Goal: Task Accomplishment & Management: Use online tool/utility

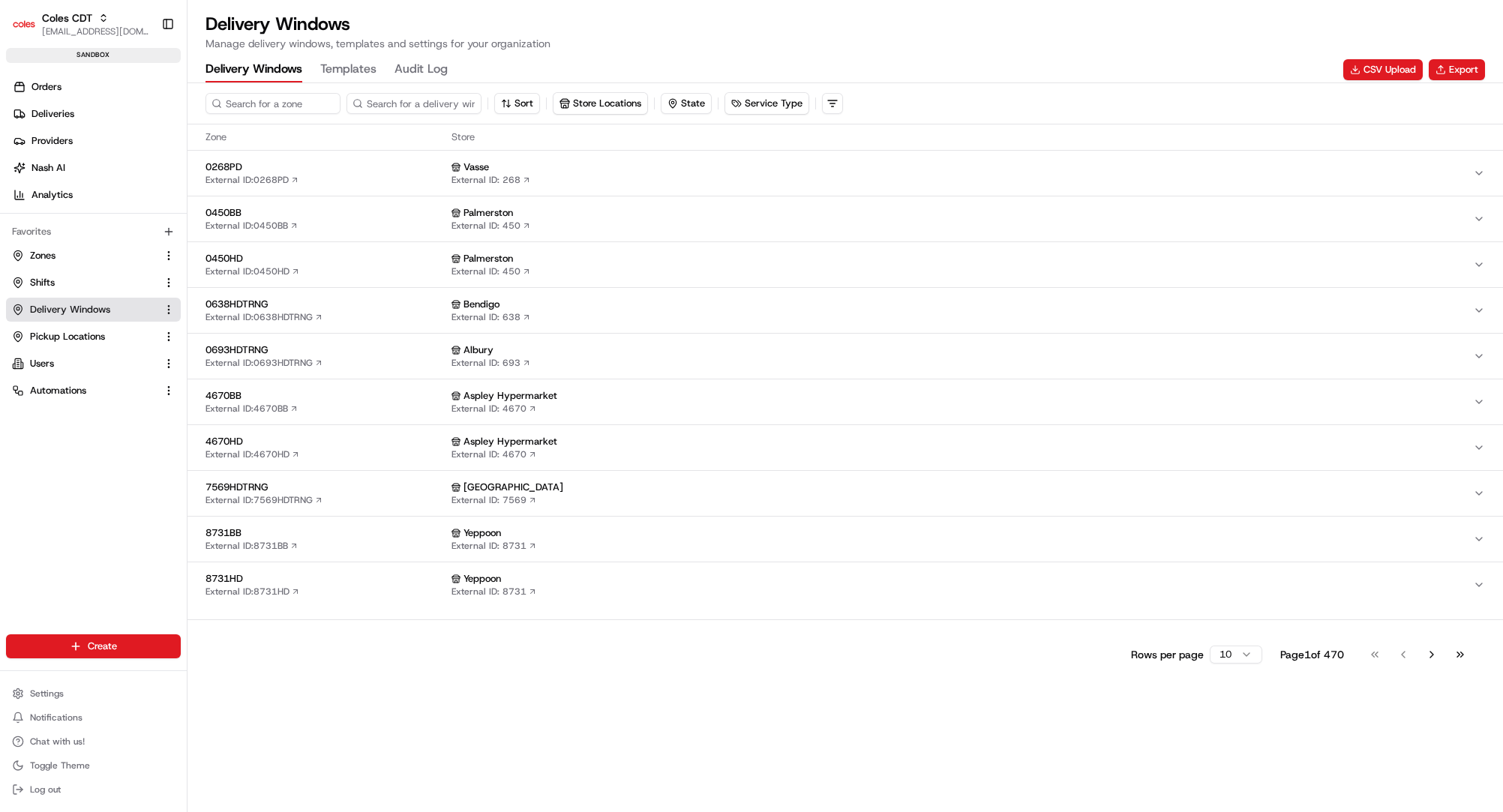
drag, startPoint x: 59, startPoint y: 306, endPoint x: 230, endPoint y: 298, distance: 171.2
click at [59, 306] on span "Delivery Windows" at bounding box center [69, 310] width 80 height 14
click at [1455, 72] on button "Export" at bounding box center [1456, 69] width 56 height 21
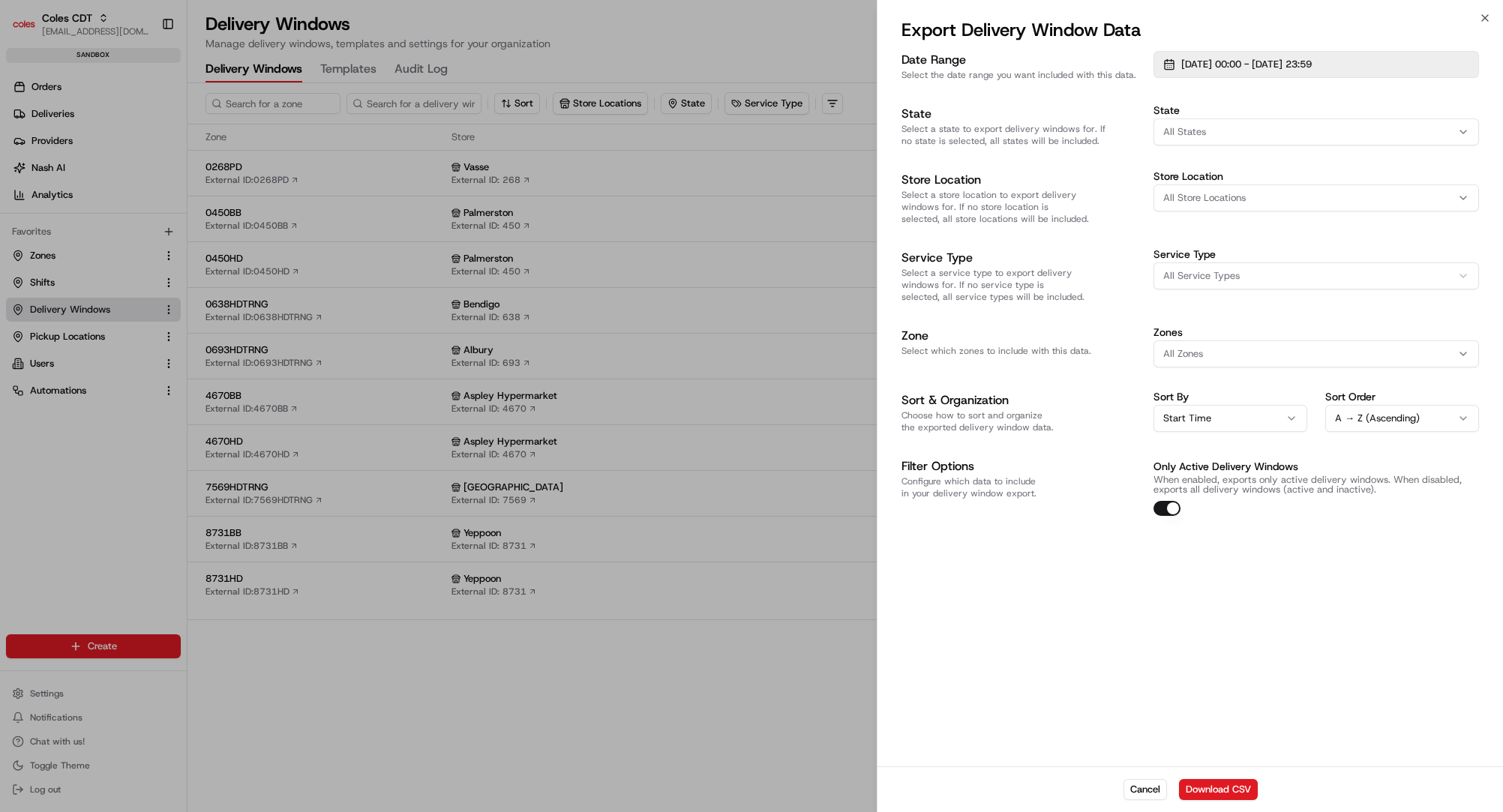
click at [1307, 63] on span "[DATE] 00:00 - [DATE] 23:59" at bounding box center [1247, 64] width 130 height 14
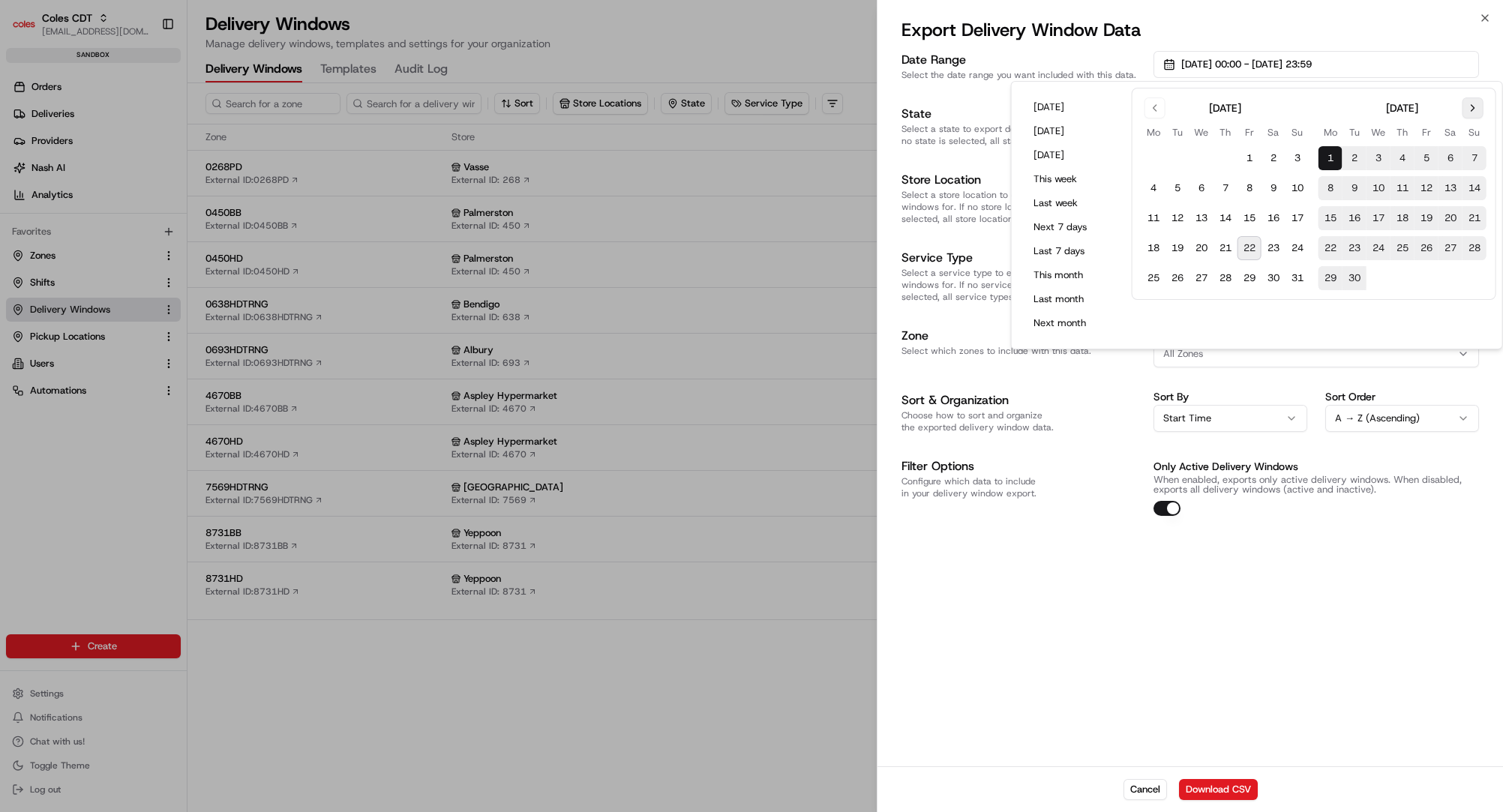
click at [1475, 112] on button "Go to next month" at bounding box center [1473, 107] width 21 height 21
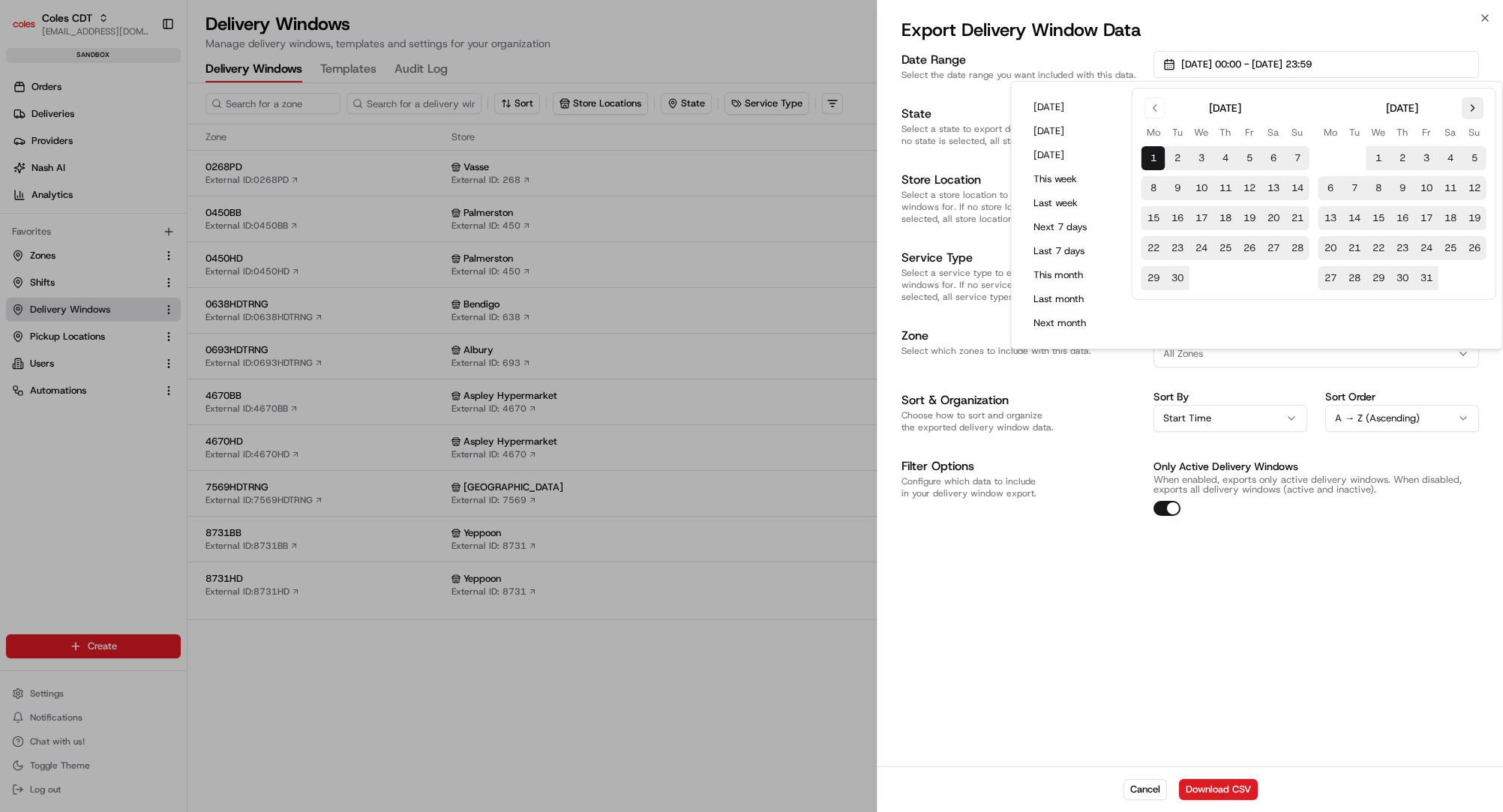
click at [1475, 112] on button "Go to next month" at bounding box center [1473, 107] width 21 height 21
click at [1473, 109] on button "Go to next month" at bounding box center [1473, 107] width 21 height 21
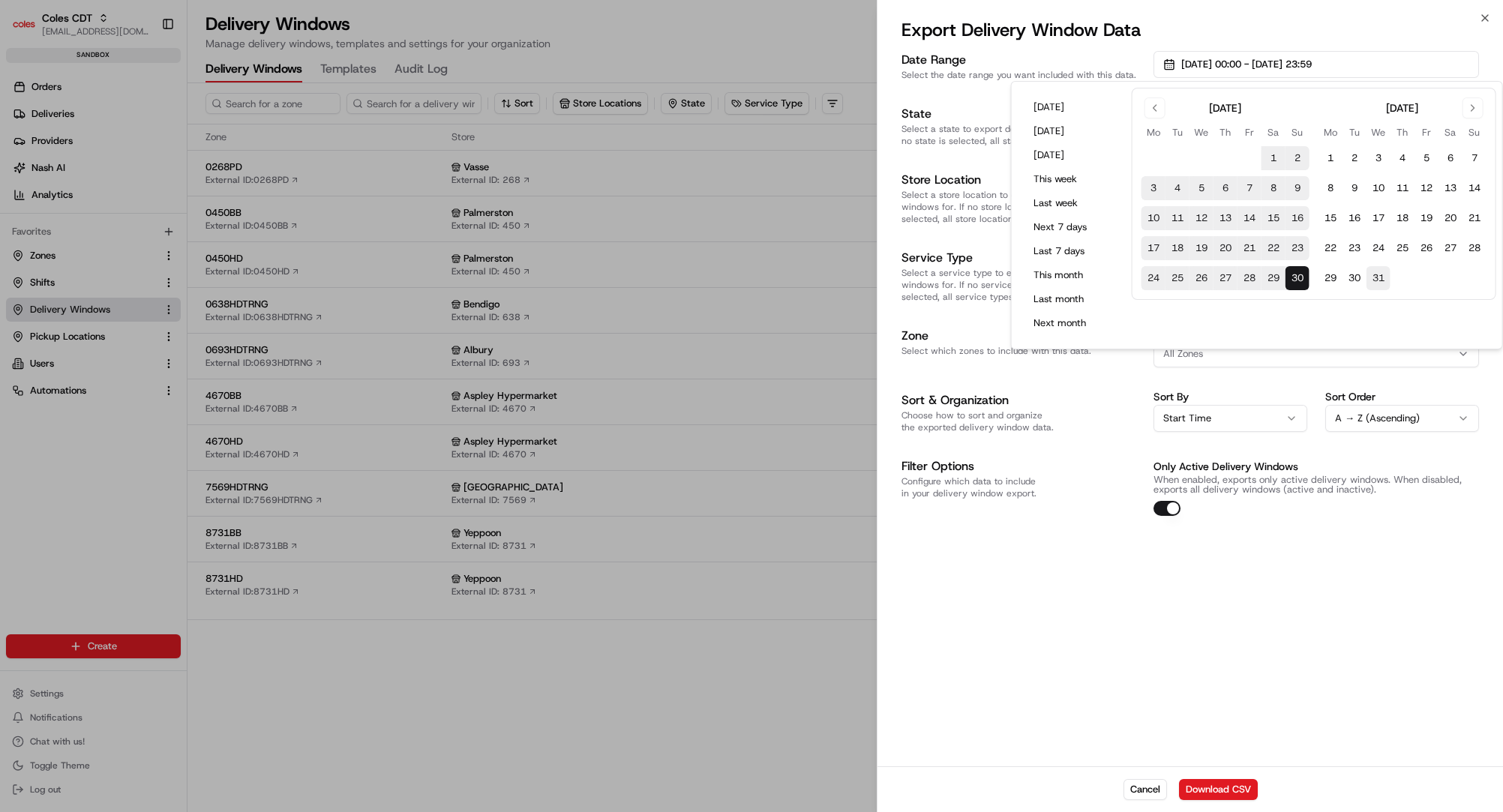
click at [1380, 276] on button "31" at bounding box center [1379, 278] width 24 height 24
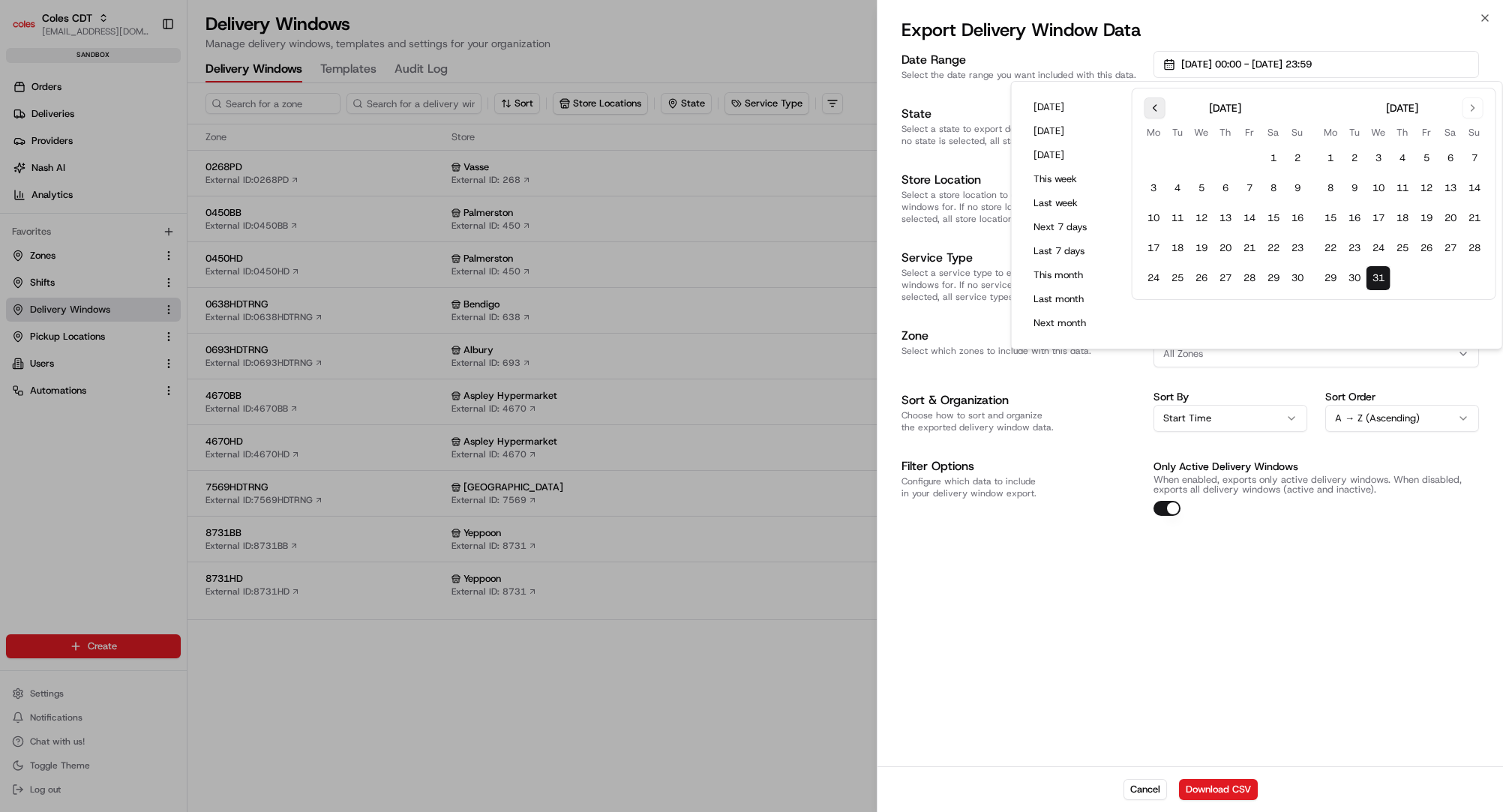
click at [1149, 105] on button "Go to previous month" at bounding box center [1154, 107] width 21 height 21
click at [1153, 157] on button "1" at bounding box center [1153, 158] width 24 height 24
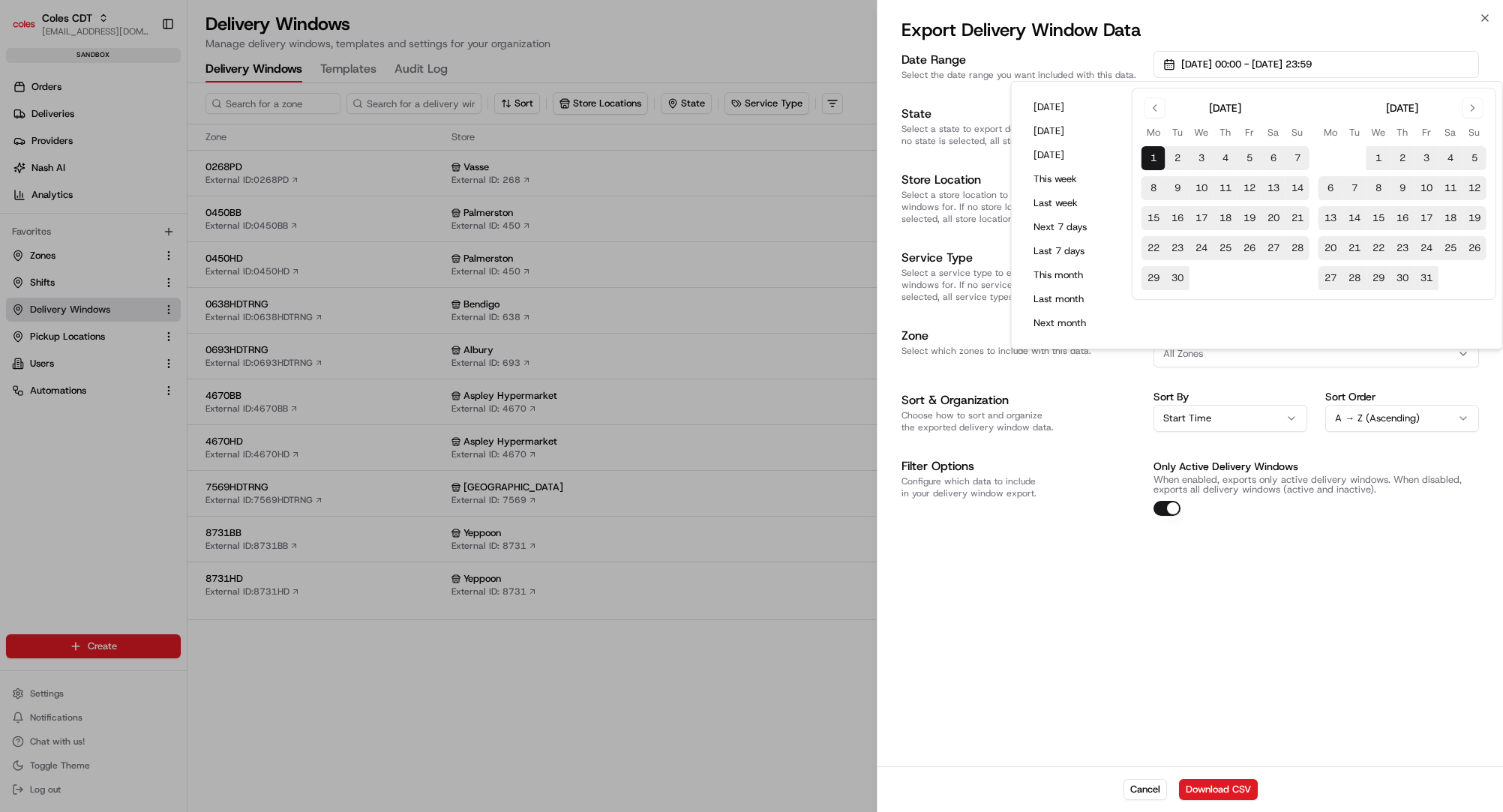
click at [1236, 651] on div "Date Range Select the date range you want included with this data. [DATE] 00:00…" at bounding box center [1190, 407] width 625 height 718
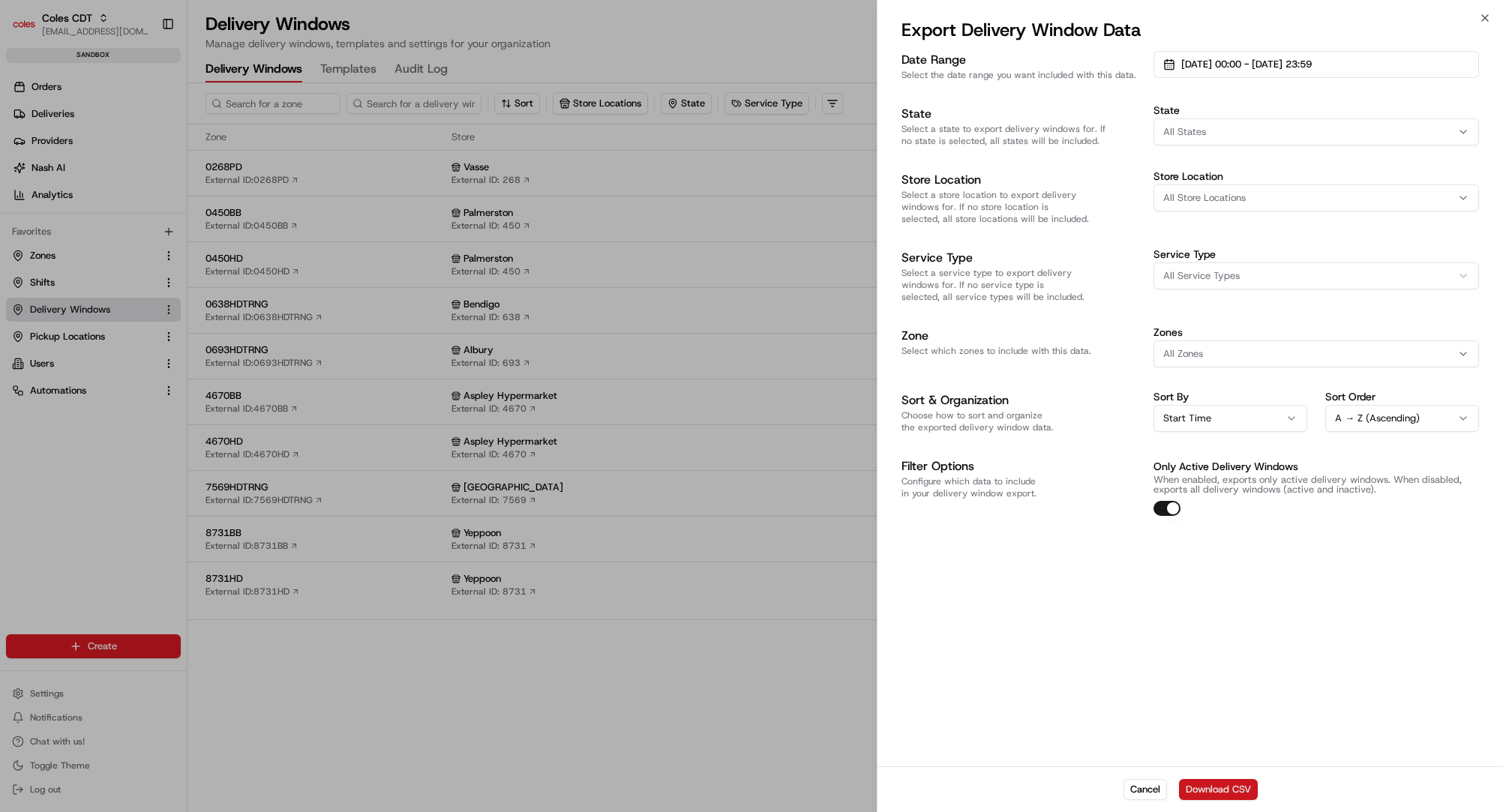
click at [1199, 784] on button "Download CSV" at bounding box center [1218, 789] width 79 height 21
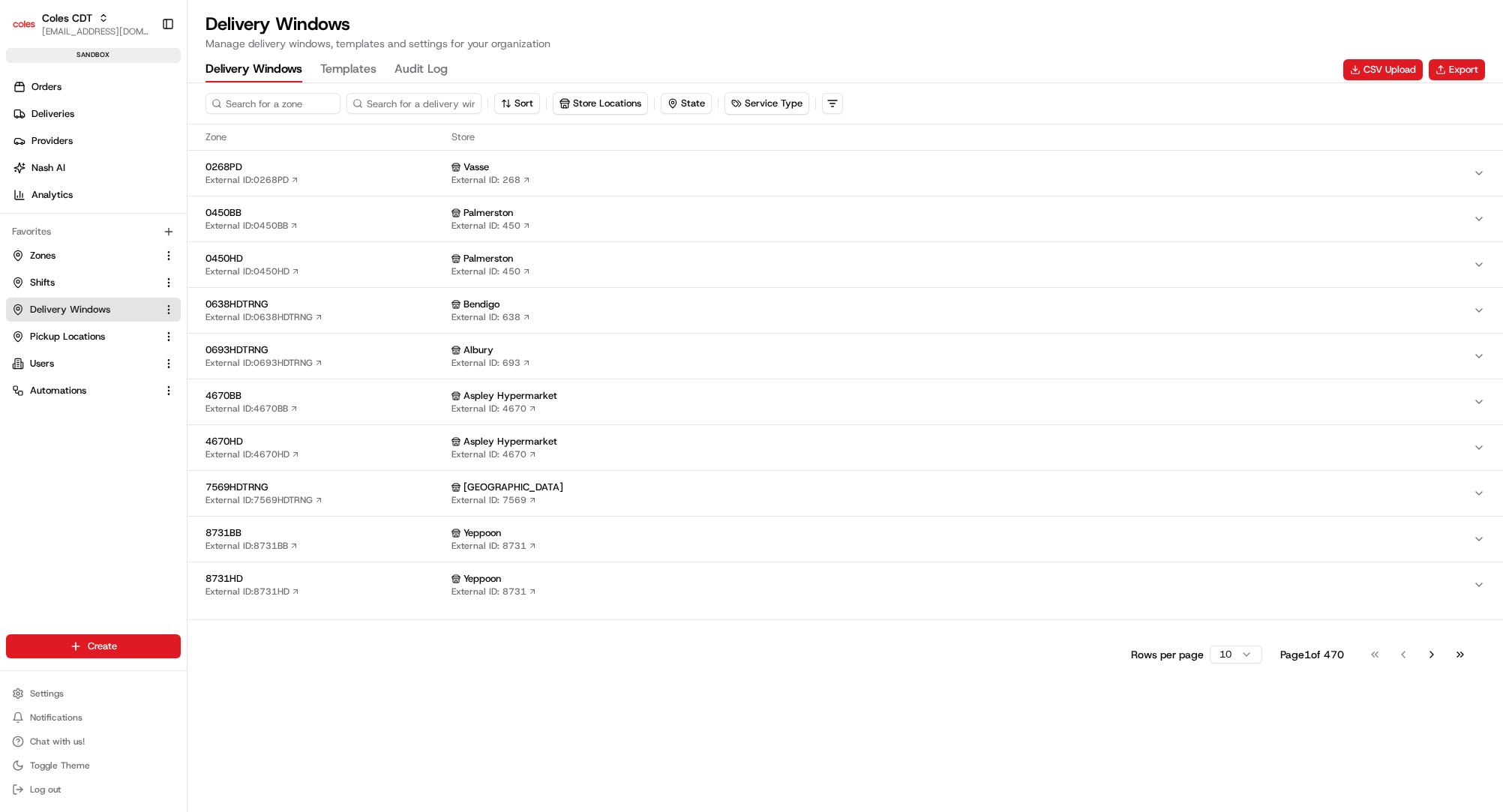
click at [873, 37] on div "Delivery Windows Manage delivery windows, templates and settings for your organ…" at bounding box center [845, 31] width 1280 height 39
click at [50, 86] on span "Orders" at bounding box center [46, 87] width 30 height 14
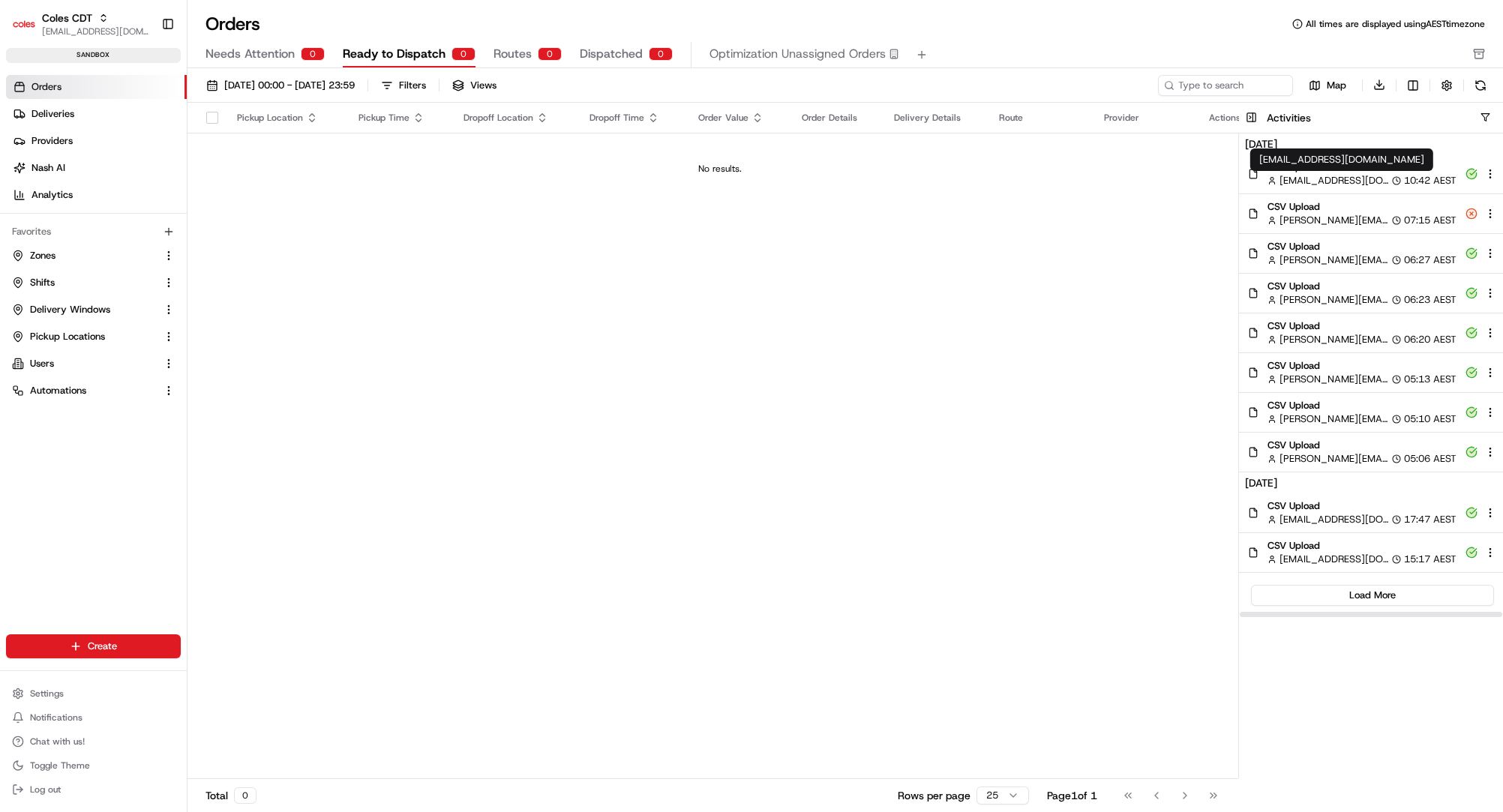
click at [1318, 175] on span "[EMAIL_ADDRESS][DOMAIN_NAME]" at bounding box center [1334, 181] width 109 height 14
